Goal: Contribute content

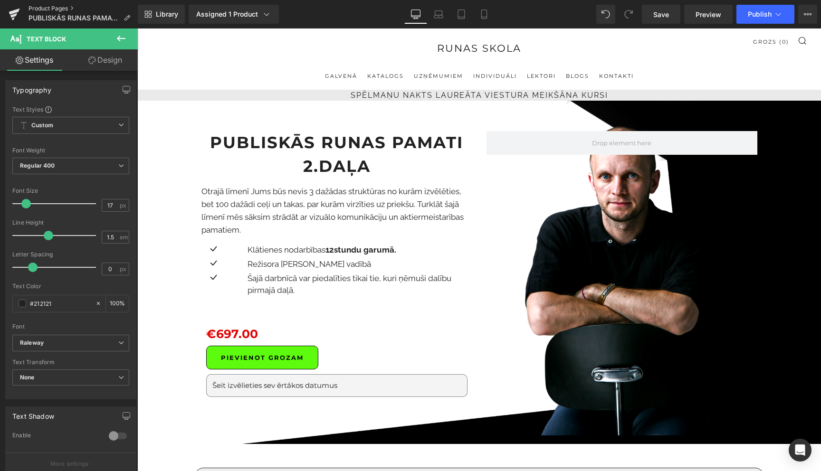
click at [51, 7] on link "Product Pages" at bounding box center [83, 9] width 109 height 8
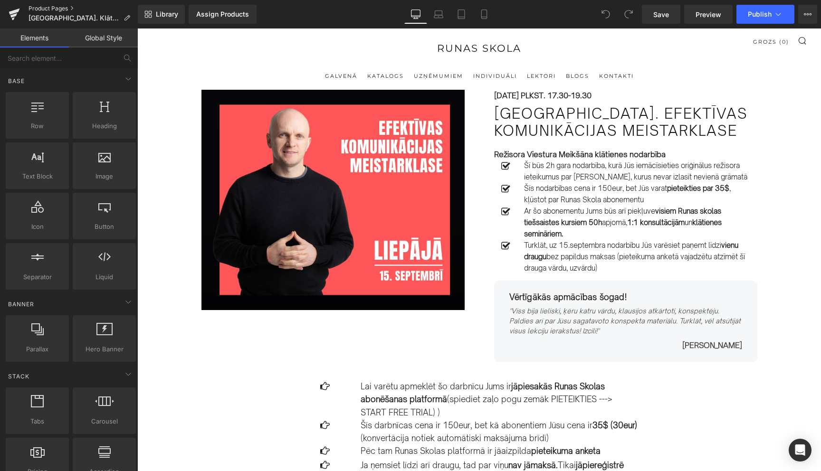
click at [52, 7] on link "Product Pages" at bounding box center [83, 9] width 109 height 8
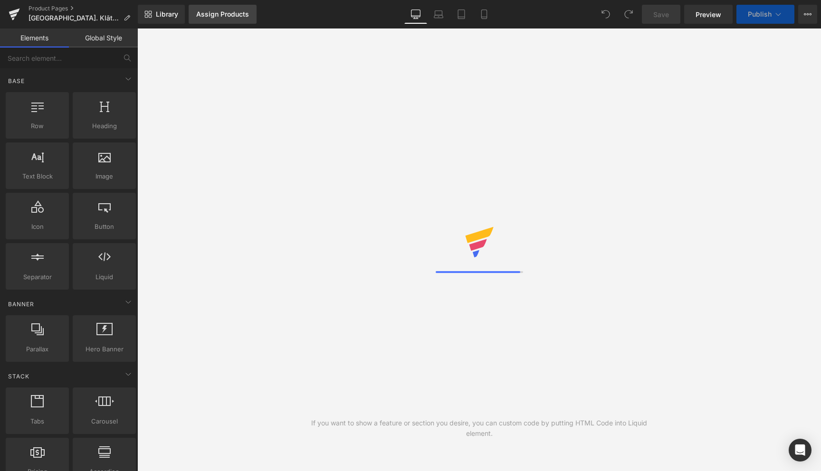
click at [220, 13] on div "Assign Products" at bounding box center [222, 14] width 53 height 8
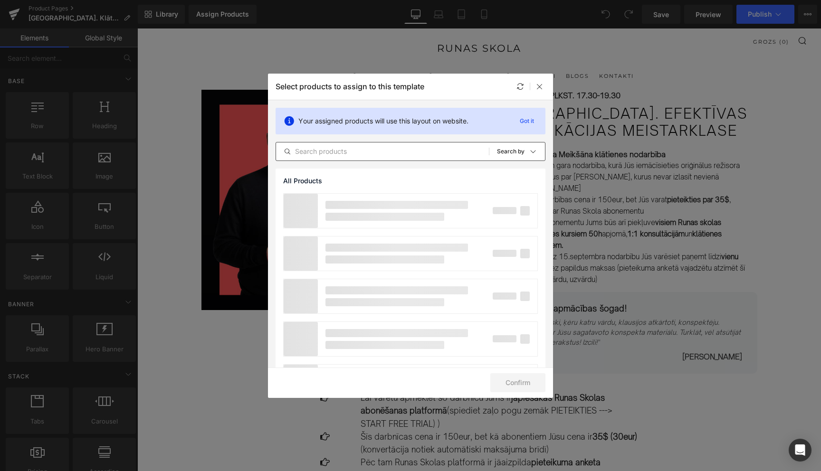
click at [393, 145] on div "All Products Shopify Collections Product Templates Shopify Collections Sort: Se…" at bounding box center [411, 151] width 270 height 19
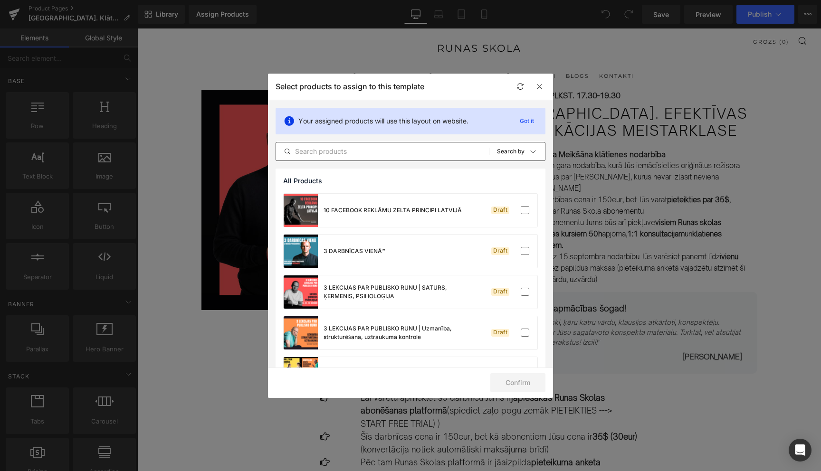
click at [386, 152] on input "text" at bounding box center [382, 151] width 213 height 11
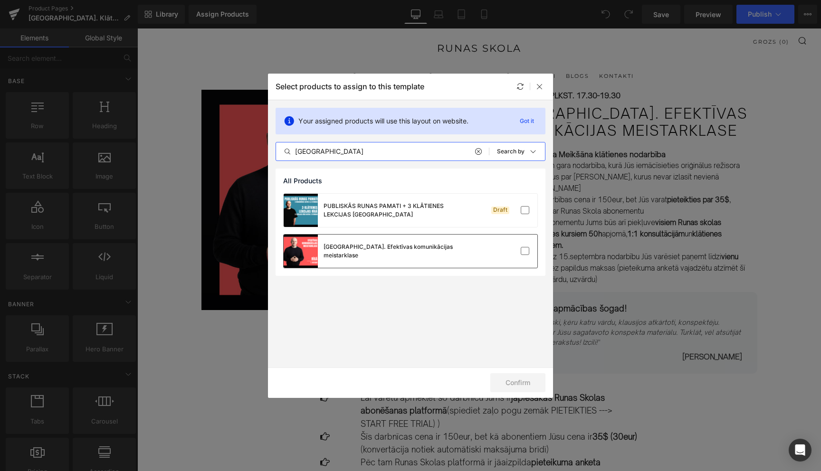
type input "RĪGĀ"
click at [397, 255] on div "Rīgā. Efektīvas komunikācijas meistarklase" at bounding box center [395, 251] width 143 height 17
click at [512, 377] on button "Confirm" at bounding box center [517, 382] width 55 height 19
click at [512, 377] on button "Success" at bounding box center [511, 382] width 67 height 19
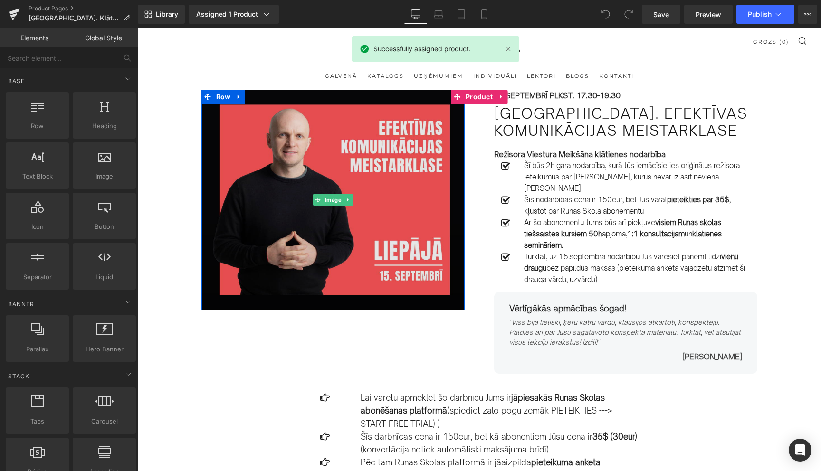
click at [331, 208] on img at bounding box center [332, 200] width 263 height 220
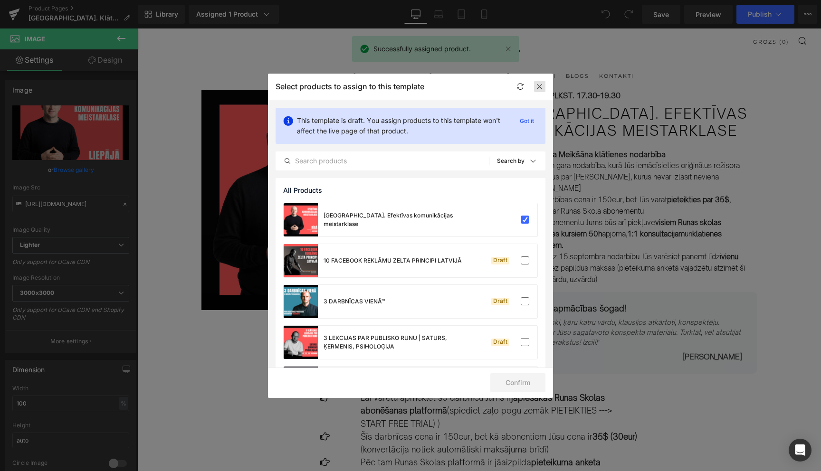
click at [540, 87] on icon at bounding box center [540, 87] width 8 height 8
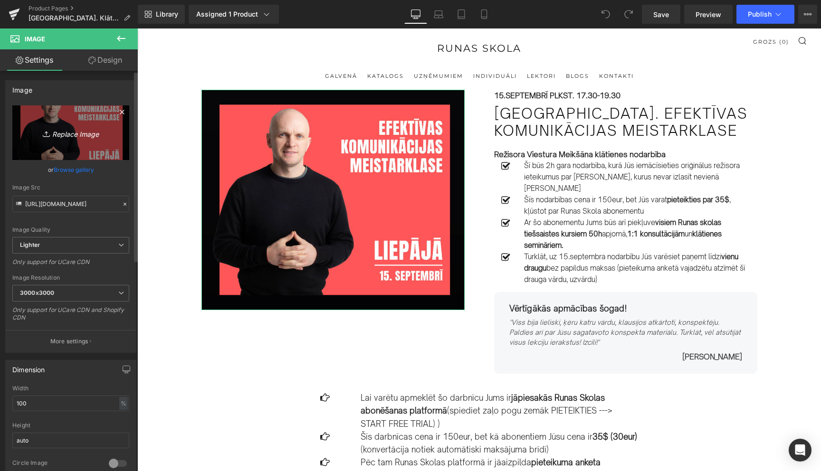
click at [72, 132] on icon "Replace Image" at bounding box center [71, 133] width 76 height 12
type input "C:\fakepath\Copy of Copy of Balss un dikcija. KONSPEKTS (Facebook Post) (15).png"
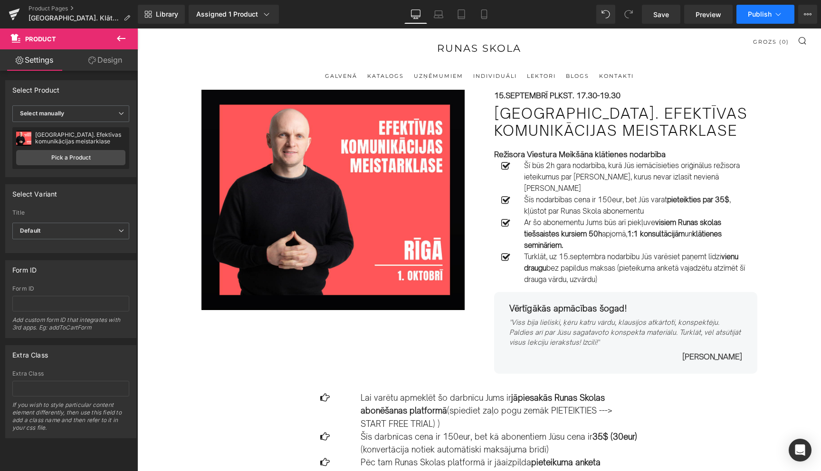
click at [776, 15] on icon at bounding box center [778, 15] width 10 height 10
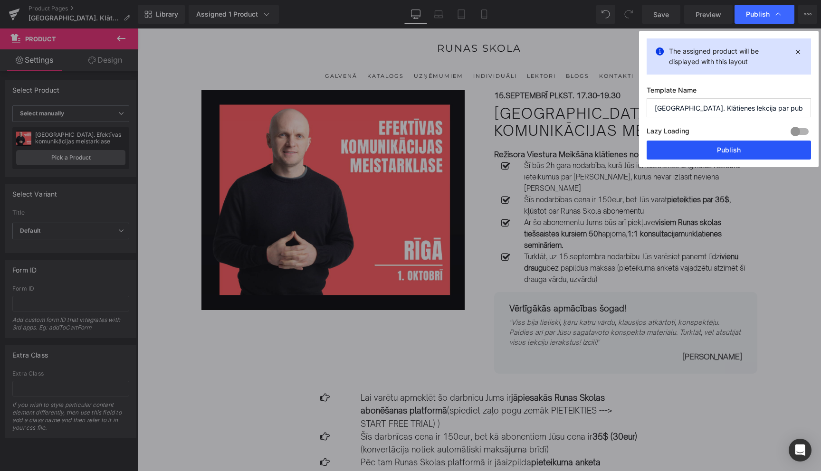
click at [740, 149] on button "Publish" at bounding box center [729, 150] width 164 height 19
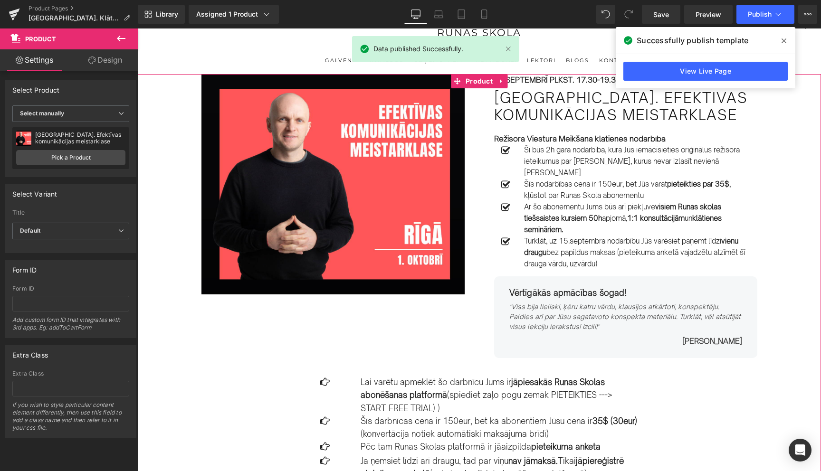
scroll to position [17, 0]
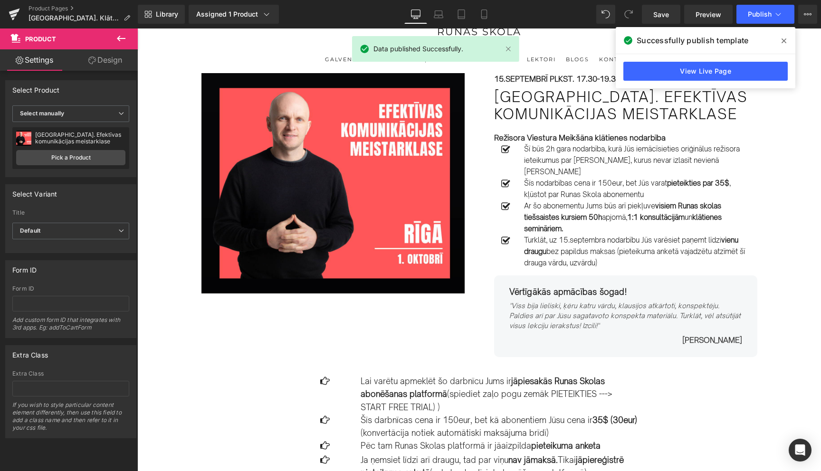
click at [785, 38] on icon at bounding box center [783, 41] width 5 height 8
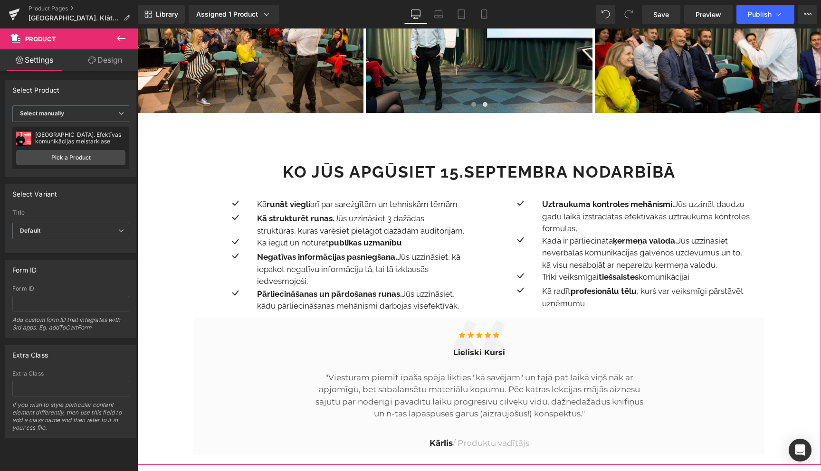
scroll to position [695, 0]
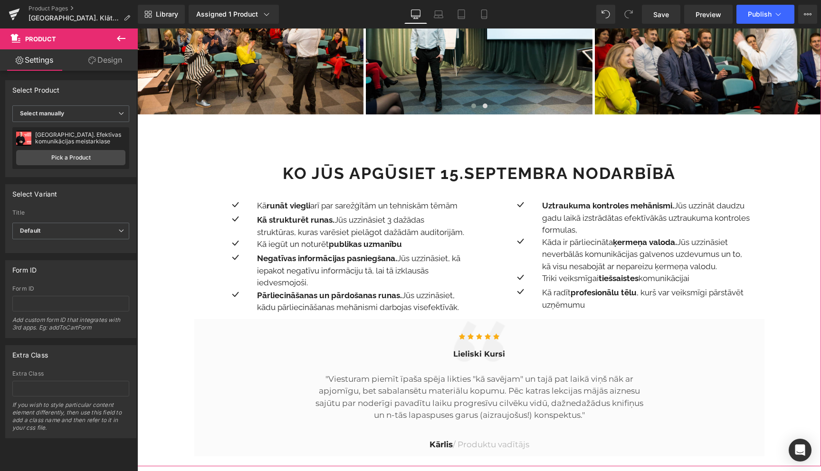
click at [461, 168] on strong "Ko Jūs apgūsiet 15.septembra nodarbībā" at bounding box center [479, 173] width 393 height 19
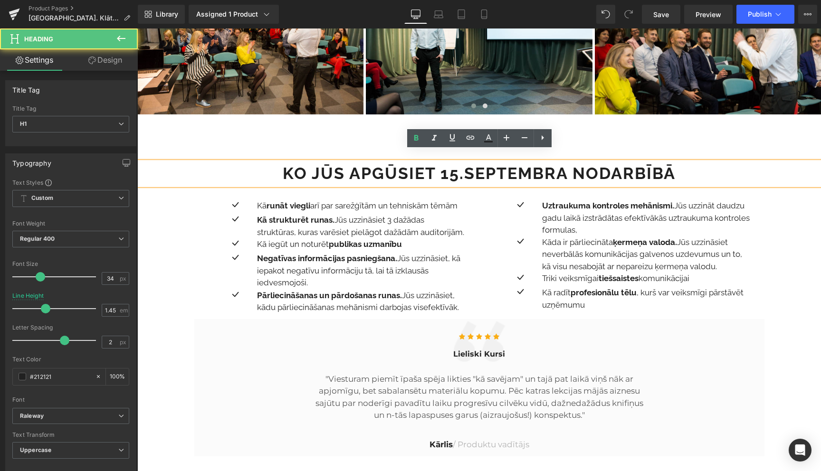
click at [457, 165] on strong "Ko Jūs apgūsiet 15.septembra nodarbībā" at bounding box center [479, 173] width 393 height 19
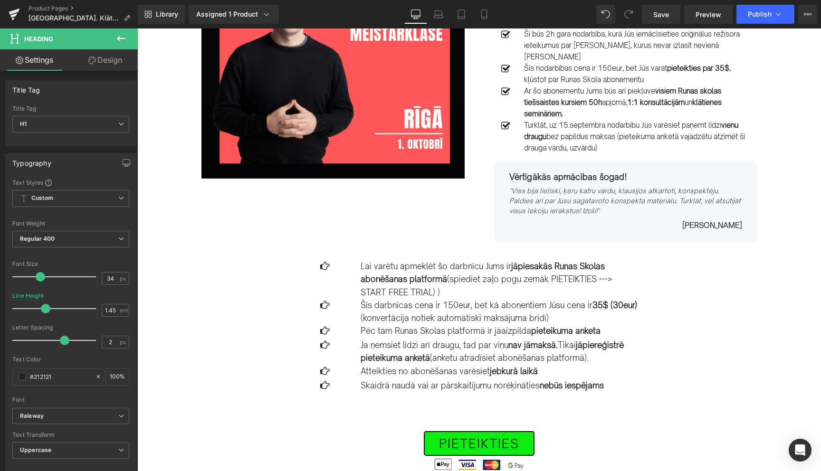
scroll to position [0, 0]
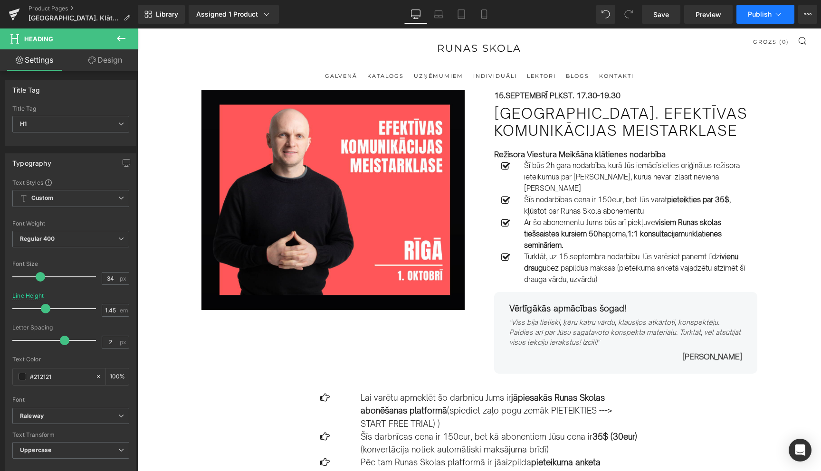
click at [778, 12] on icon at bounding box center [778, 15] width 10 height 10
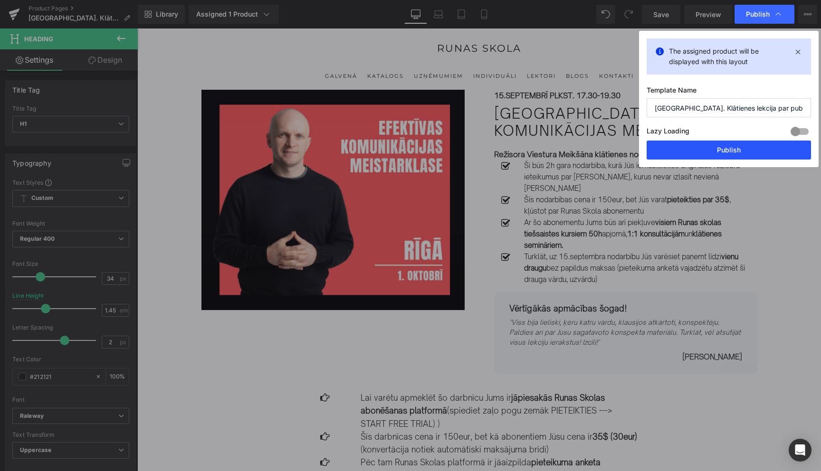
click at [729, 149] on button "Publish" at bounding box center [729, 150] width 164 height 19
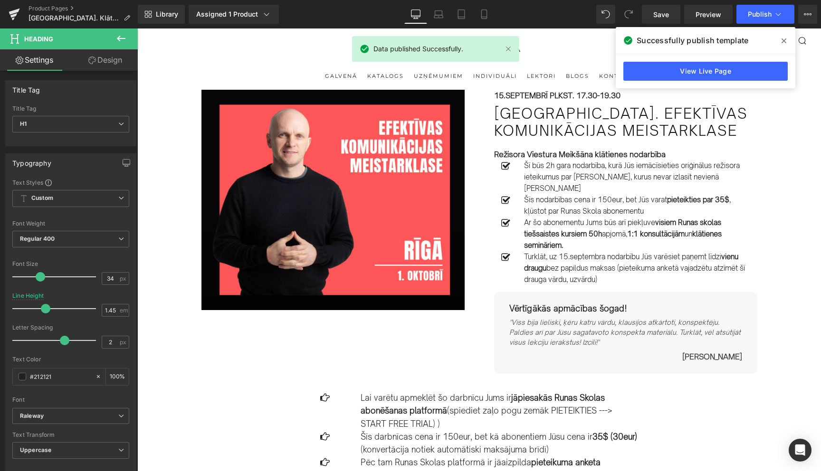
click at [784, 39] on icon at bounding box center [783, 41] width 5 height 8
